Goal: Information Seeking & Learning: Learn about a topic

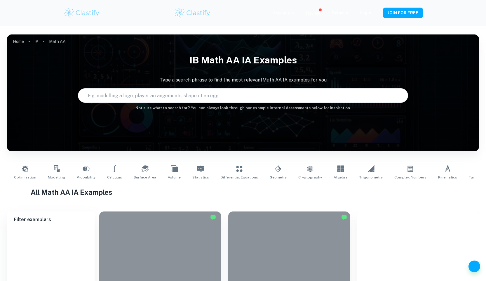
click at [227, 102] on input "text" at bounding box center [237, 95] width 319 height 16
click at [227, 98] on input "text" at bounding box center [237, 95] width 319 height 16
type input "taxi"
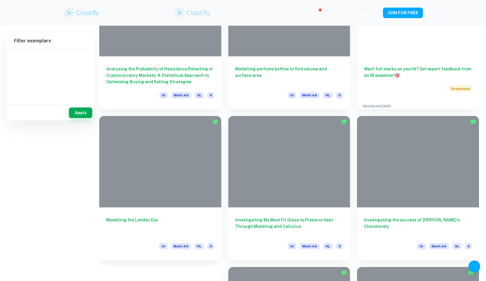
scroll to position [86, 0]
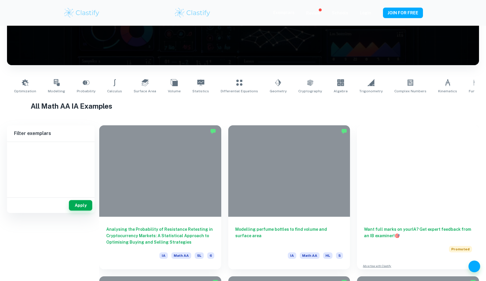
type input "Math AA"
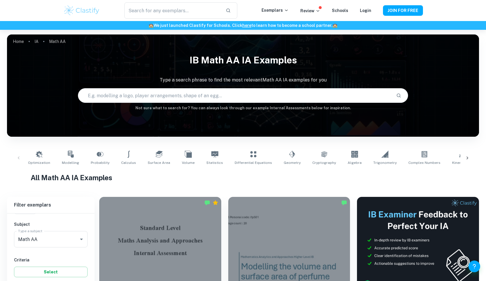
scroll to position [231, 0]
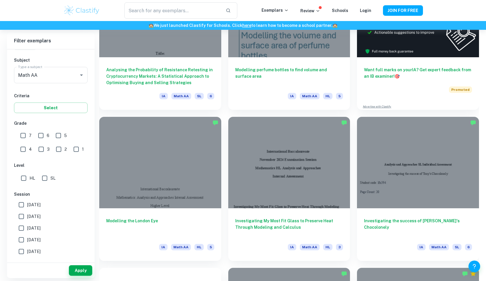
click at [29, 181] on input "HL" at bounding box center [24, 178] width 12 height 12
checkbox input "true"
click at [78, 269] on button "Apply" at bounding box center [80, 270] width 23 height 11
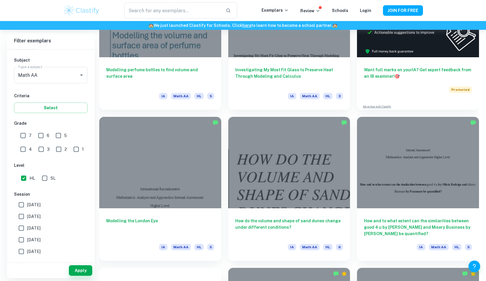
scroll to position [0, 0]
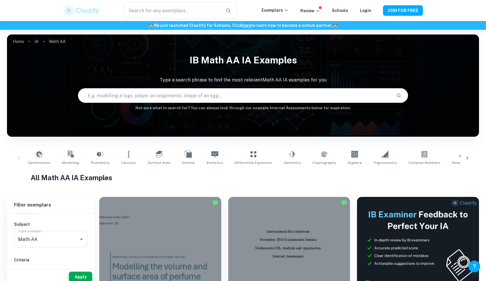
click at [187, 92] on input "text" at bounding box center [235, 95] width 314 height 16
type input "superman"
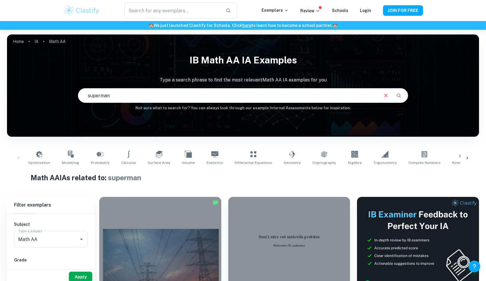
drag, startPoint x: 256, startPoint y: 96, endPoint x: 72, endPoint y: 90, distance: 184.8
click at [72, 90] on div "IB Math AA IA examples Type a search phrase to find the most relevant Math AA I…" at bounding box center [243, 81] width 472 height 60
type input "logo"
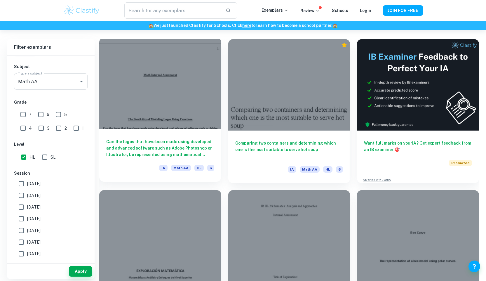
scroll to position [159, 0]
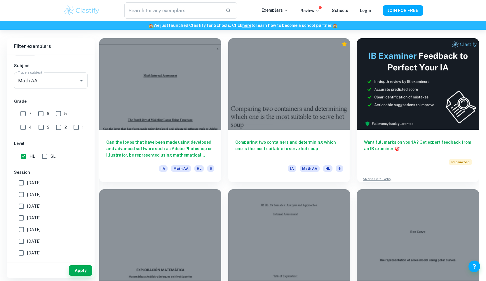
click at [21, 118] on input "7" at bounding box center [23, 114] width 12 height 12
checkbox input "true"
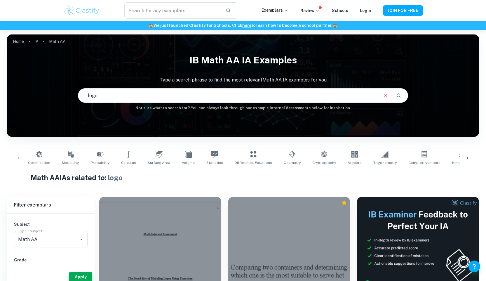
drag, startPoint x: 167, startPoint y: 95, endPoint x: 72, endPoint y: 95, distance: 94.7
click at [72, 95] on div "IB Math AA IA examples Type a search phrase to find the most relevant Math AA I…" at bounding box center [243, 81] width 472 height 60
click at [77, 278] on button "Apply" at bounding box center [80, 277] width 23 height 11
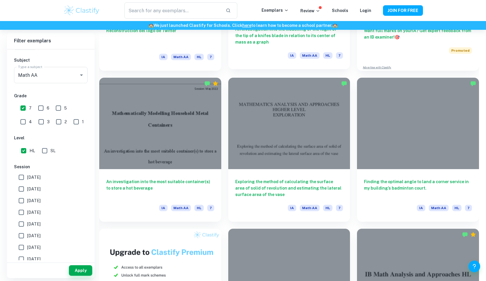
scroll to position [272, 0]
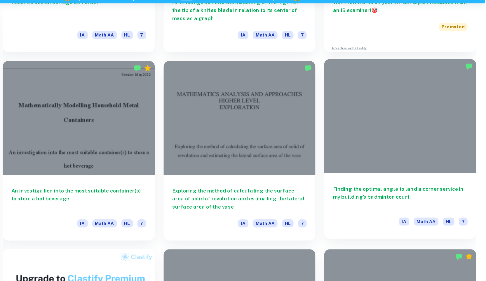
click at [382, 124] on div at bounding box center [418, 120] width 122 height 91
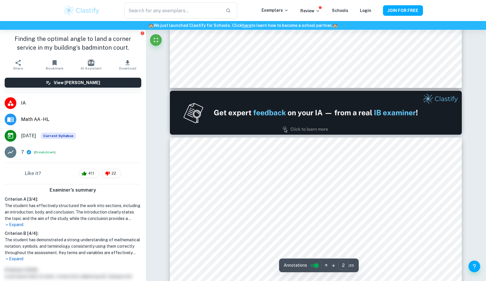
scroll to position [361, 0]
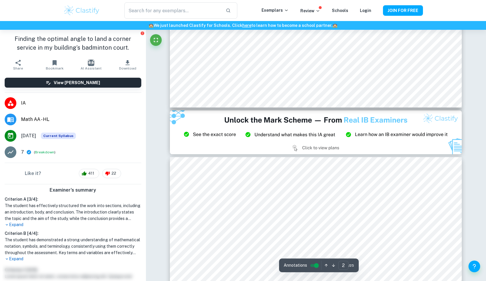
type input "3"
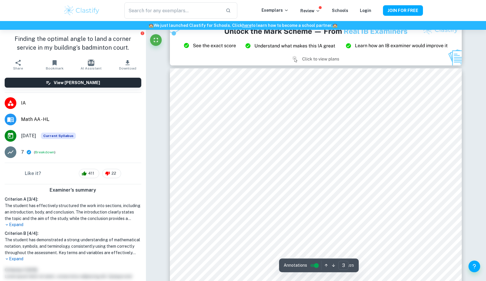
scroll to position [986, 0]
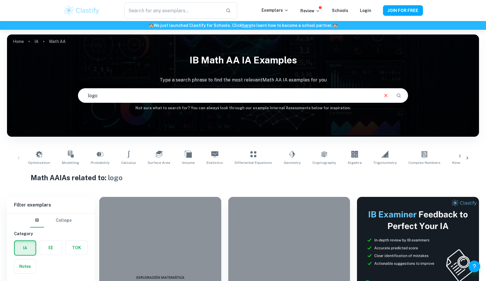
scroll to position [263, 0]
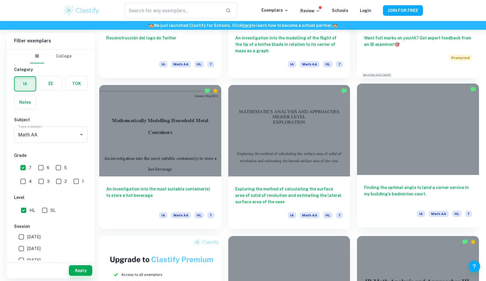
click at [372, 145] on div at bounding box center [418, 129] width 122 height 91
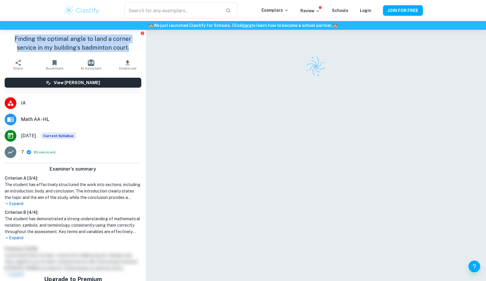
drag, startPoint x: 131, startPoint y: 49, endPoint x: 0, endPoint y: 34, distance: 131.9
click at [0, 34] on div "Finding the optimal angle to land a corner service in my building’s badminton c…" at bounding box center [73, 43] width 146 height 27
copy h1 "Finding the optimal angle to land a corner service in my building’s badminton c…"
